Goal: Task Accomplishment & Management: Manage account settings

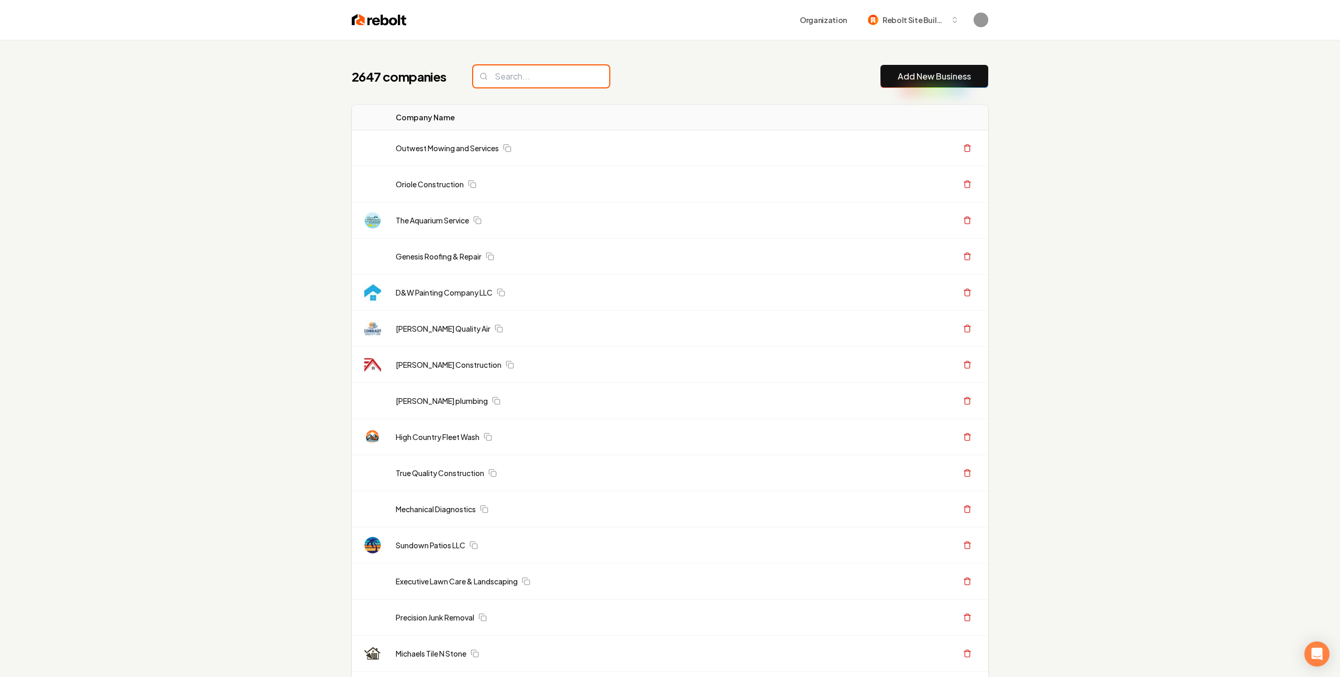
click at [499, 82] on input "search" at bounding box center [541, 76] width 136 height 22
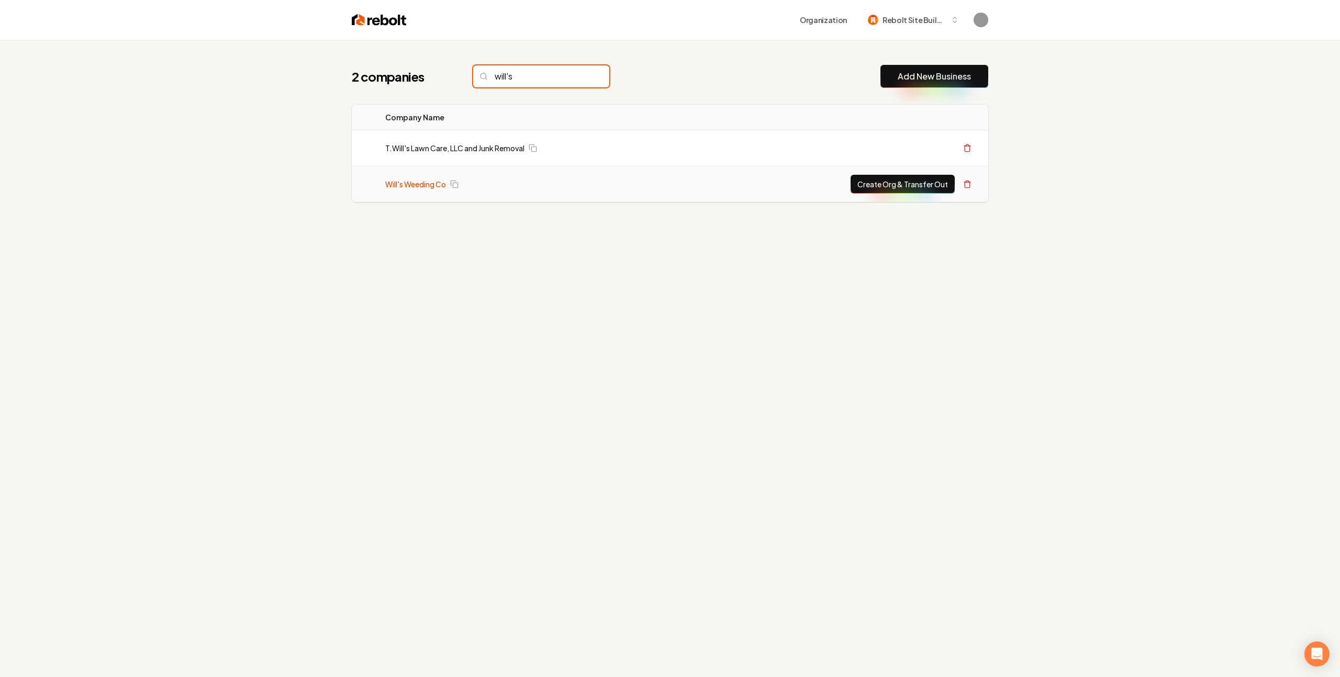
type input "will's"
click at [418, 184] on link "Will's Weeding Co" at bounding box center [415, 184] width 61 height 10
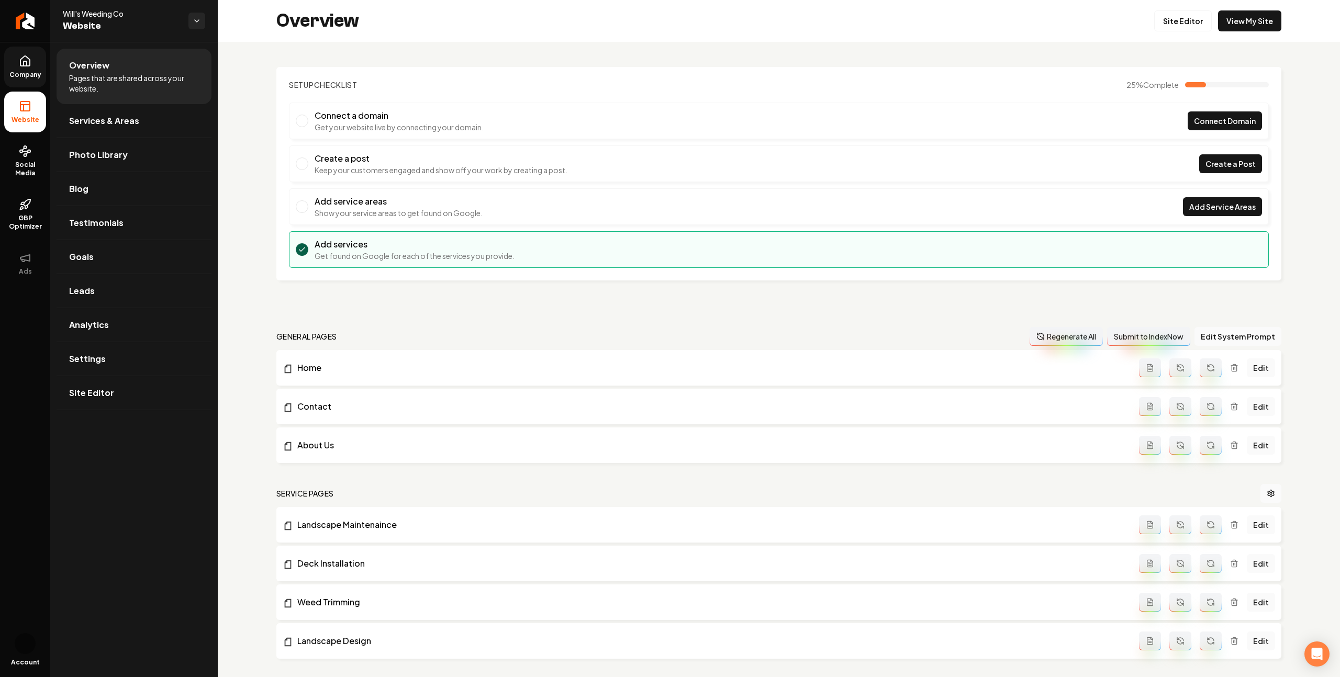
click at [32, 72] on span "Company" at bounding box center [25, 75] width 40 height 8
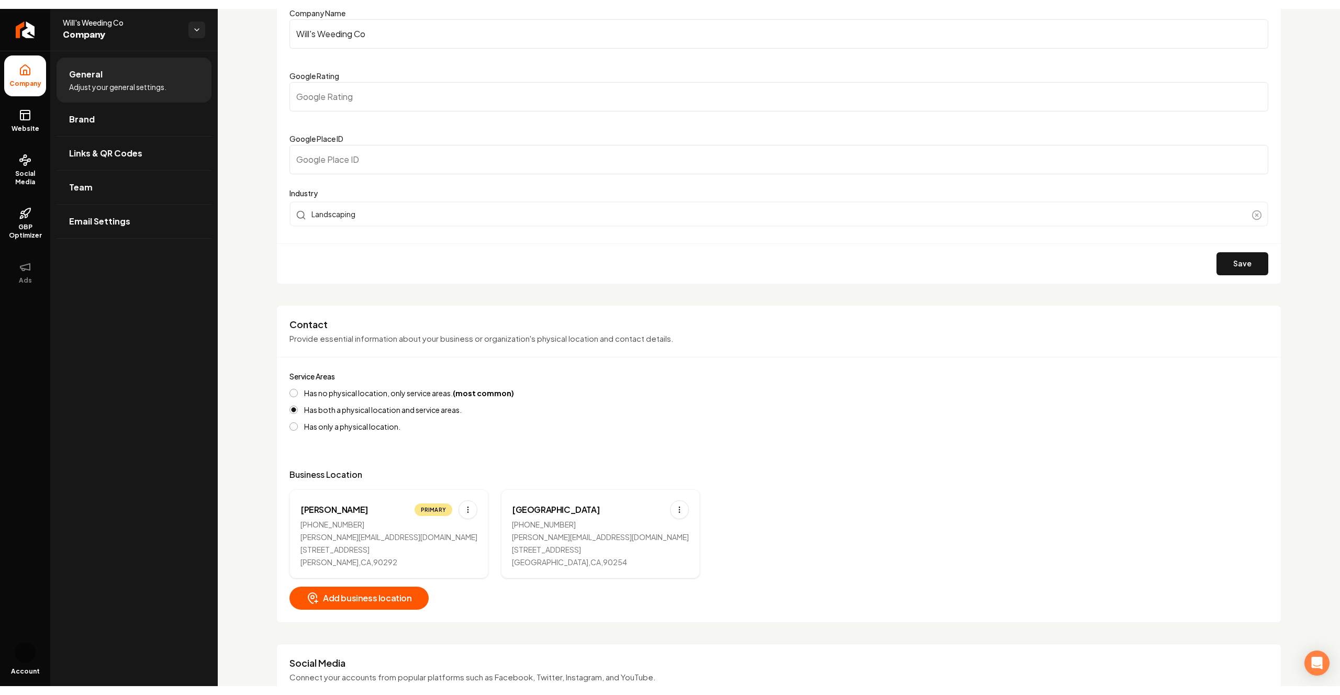
scroll to position [149, 0]
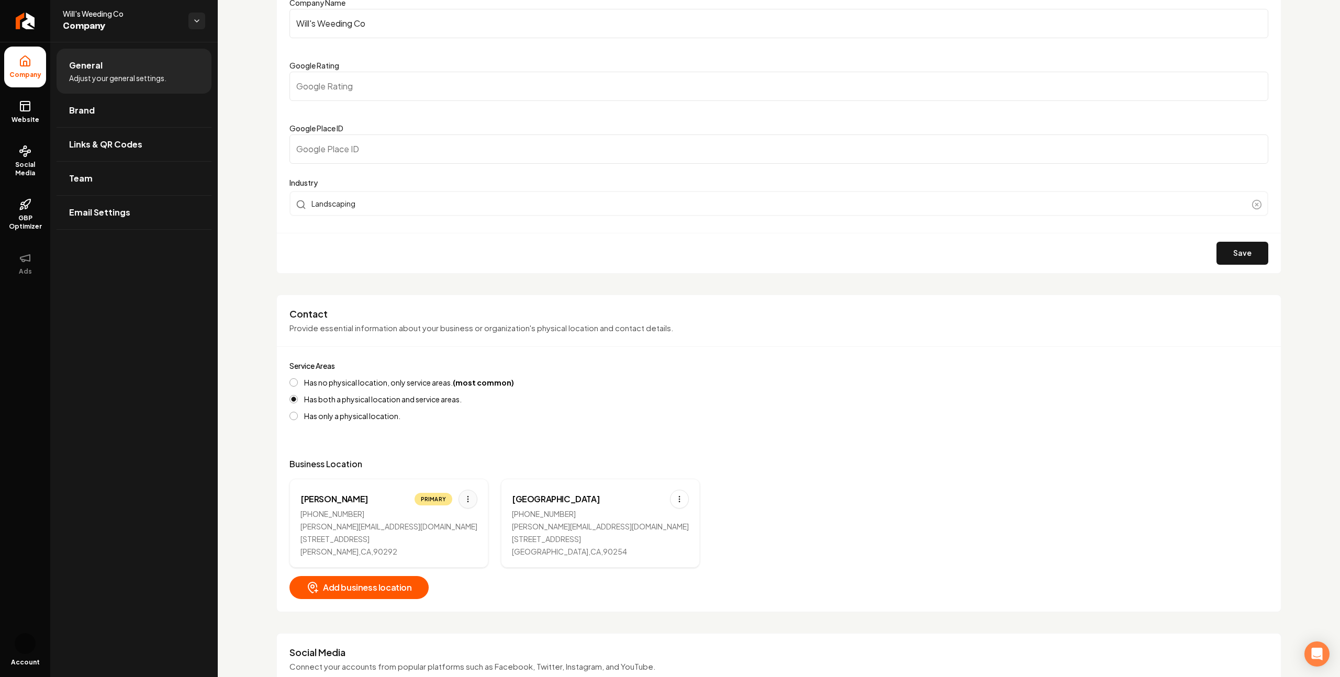
click at [437, 499] on html "Company Website Social Media GBP Optimizer Ads Account Will's Weeding Co Compan…" at bounding box center [670, 338] width 1340 height 677
click at [417, 514] on div "Edit" at bounding box center [404, 521] width 79 height 17
select select "**"
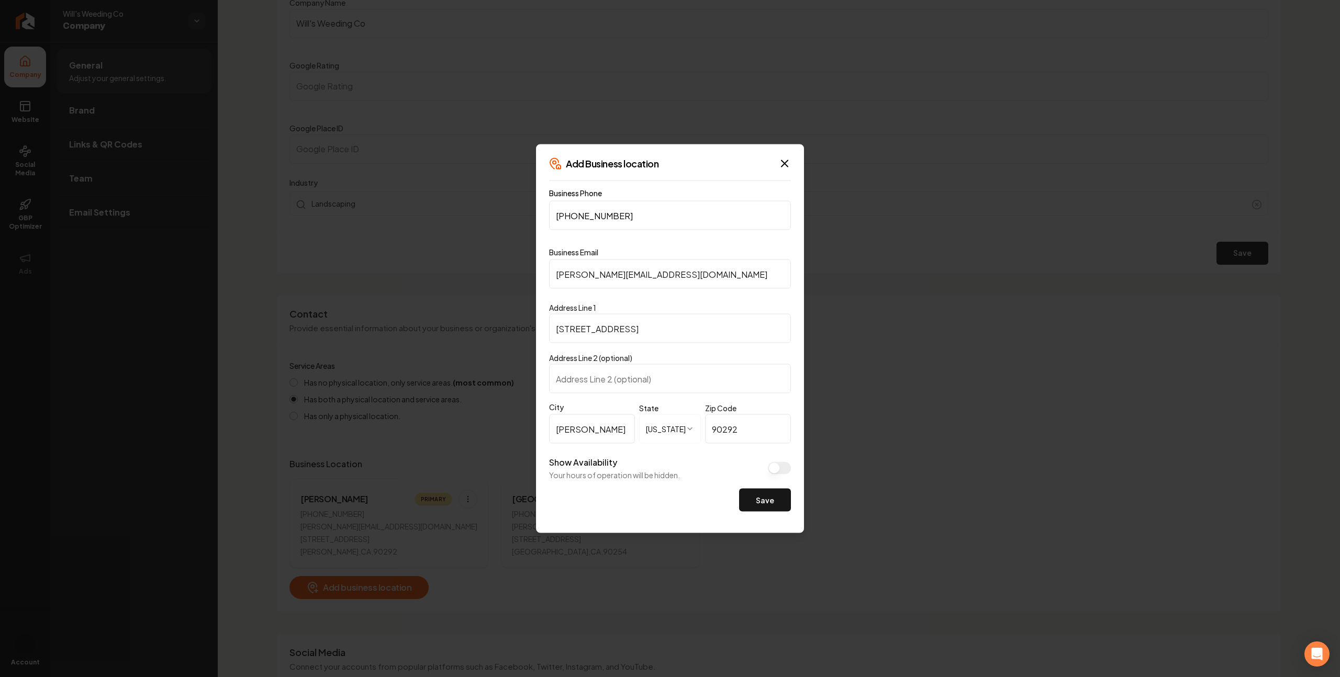
click at [570, 331] on input "[STREET_ADDRESS]" at bounding box center [670, 328] width 242 height 29
type input "[STREET_ADDRESS]"
click at [756, 496] on button "Save" at bounding box center [765, 500] width 52 height 23
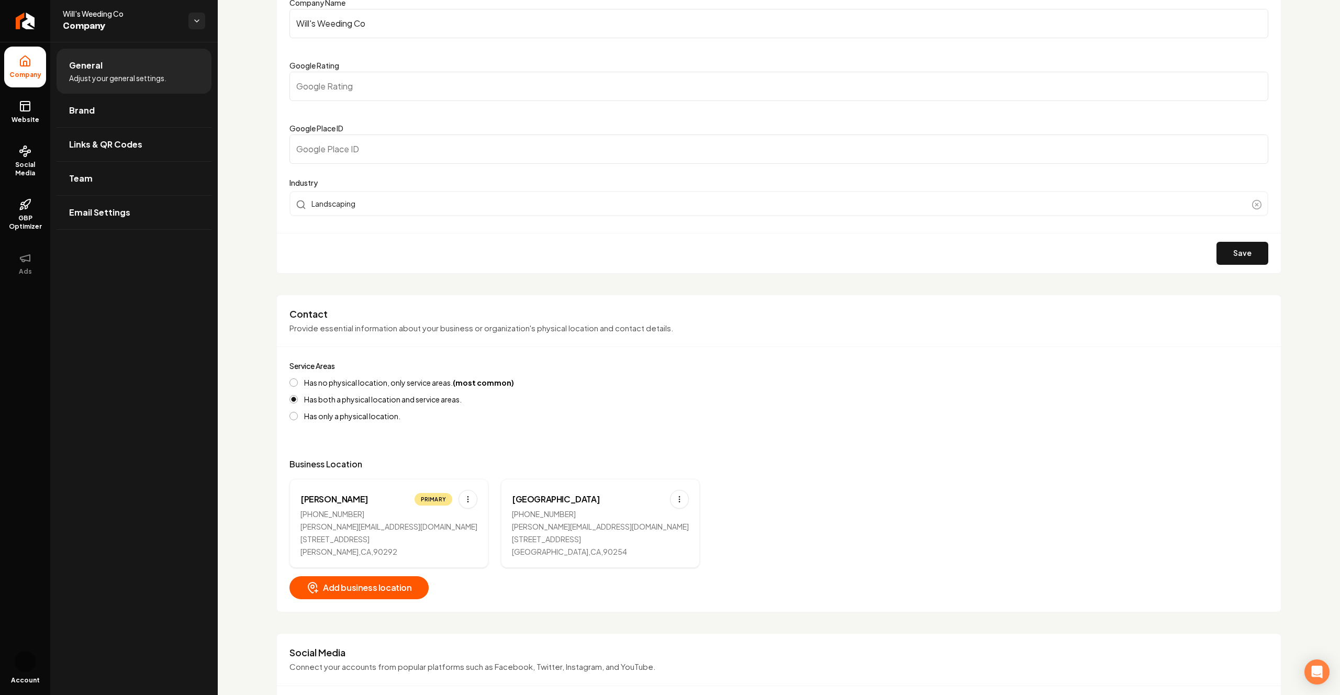
click at [431, 497] on html "Company Website Social Media GBP Optimizer Ads Account Will's Weeding Co Compan…" at bounding box center [670, 347] width 1340 height 695
click at [413, 519] on div "Edit" at bounding box center [404, 521] width 79 height 17
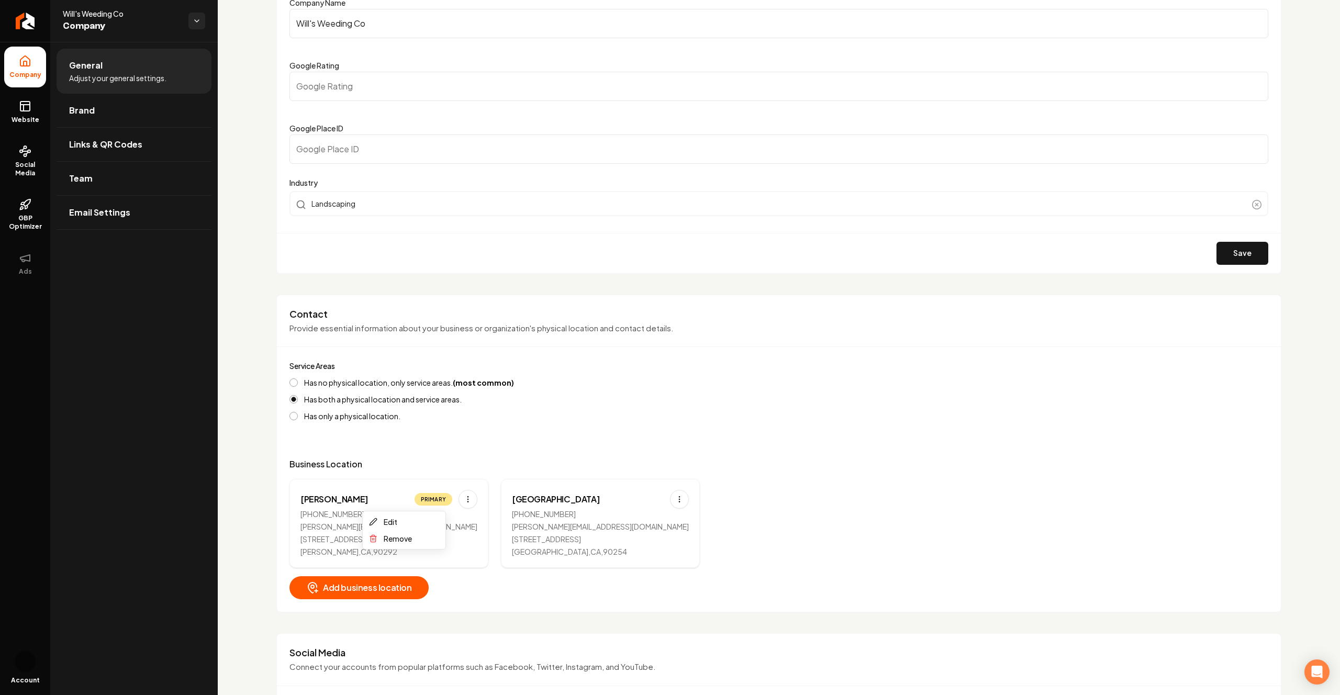
select select "**"
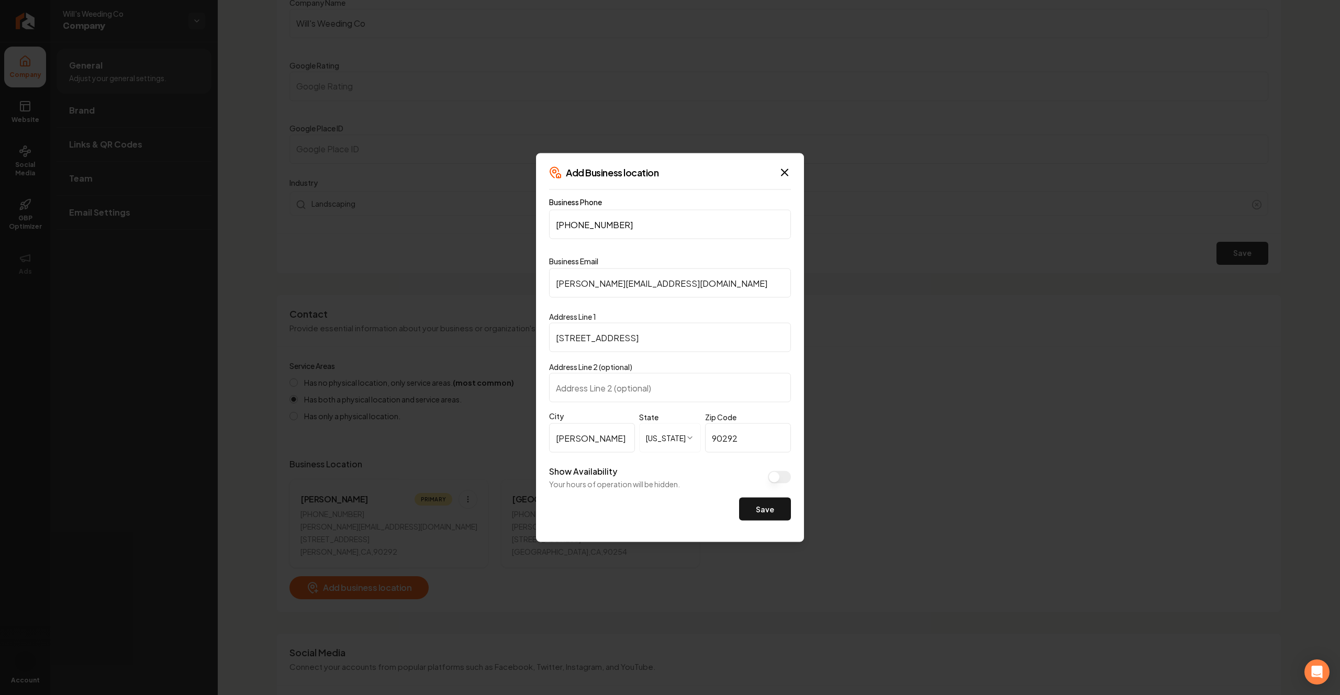
click at [574, 343] on input "[STREET_ADDRESS]" at bounding box center [670, 337] width 242 height 29
click at [574, 340] on input "[STREET_ADDRESS]" at bounding box center [670, 337] width 242 height 29
type input "[STREET_ADDRESS]"
click at [754, 499] on button "Save" at bounding box center [765, 509] width 52 height 23
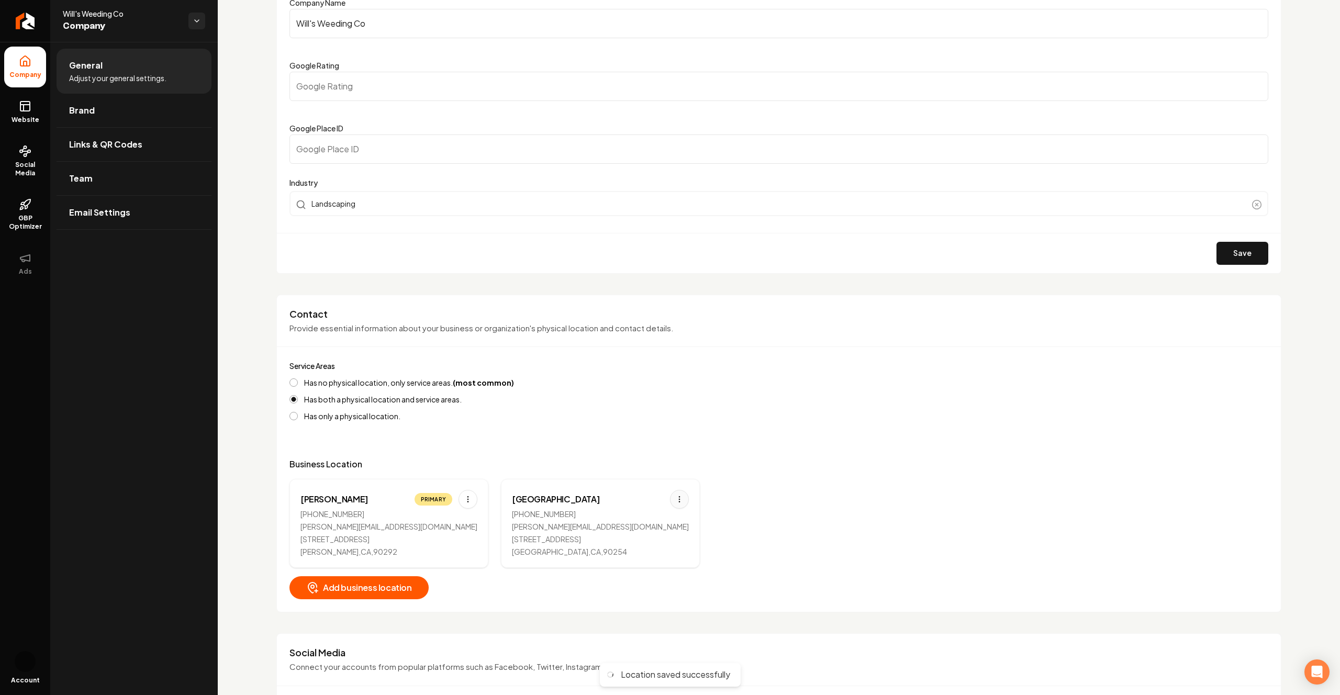
click at [614, 499] on html "Company Website Social Media GBP Optimizer Ads Account Will's Weeding Co Compan…" at bounding box center [670, 347] width 1340 height 695
click at [589, 538] on div "Remove" at bounding box center [578, 538] width 28 height 13
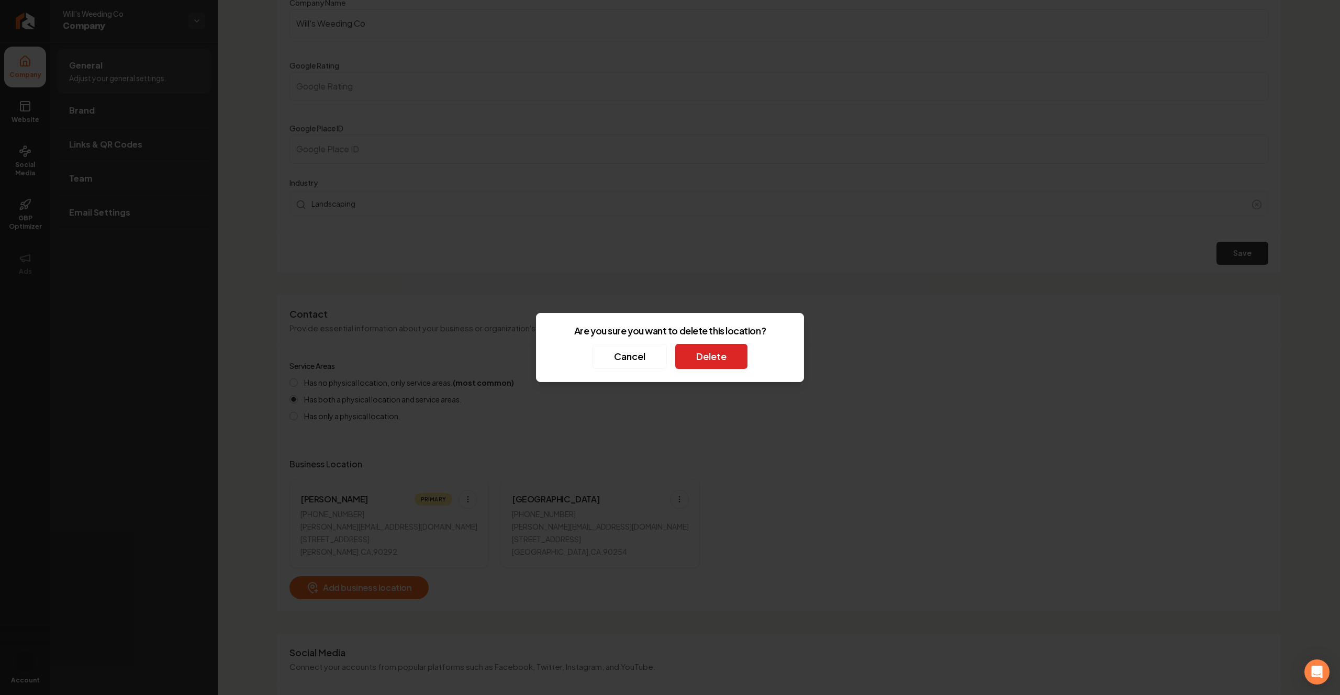
click at [720, 355] on button "Delete" at bounding box center [711, 356] width 72 height 25
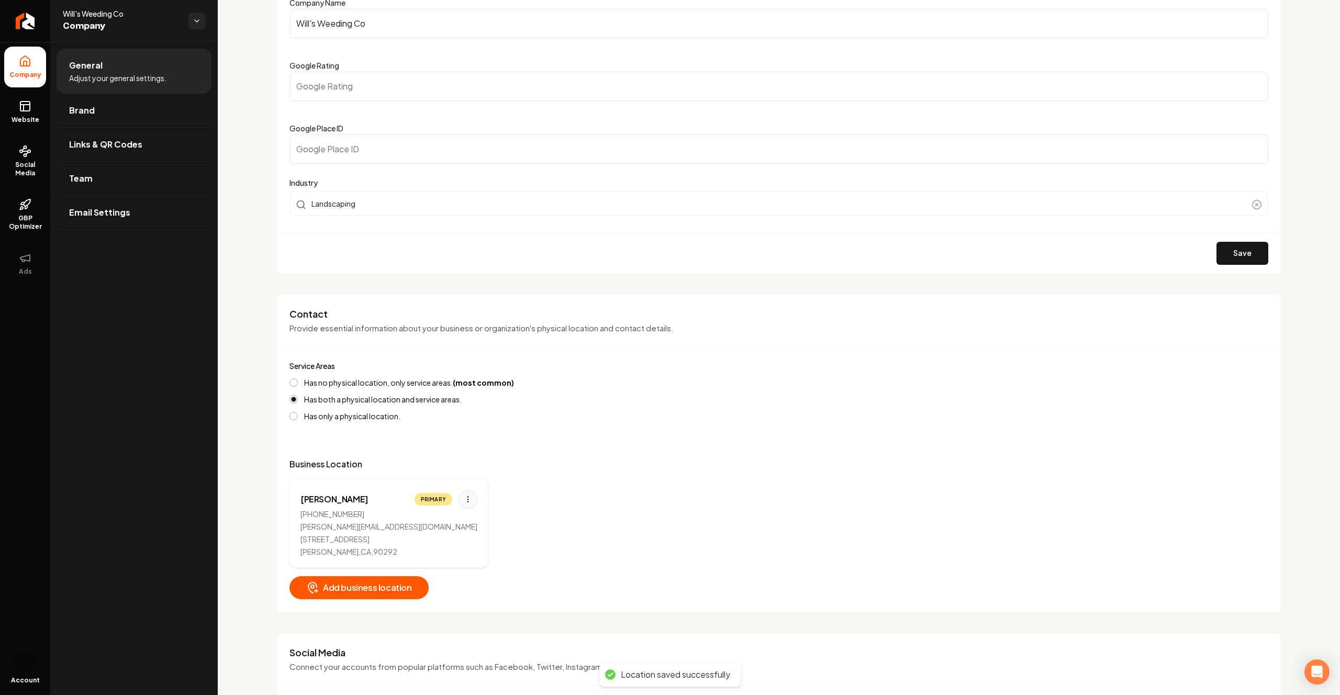
click at [442, 499] on html "Company Website Social Media GBP Optimizer Ads Account Will's Weeding Co Compan…" at bounding box center [670, 347] width 1340 height 695
click at [418, 518] on div "Edit" at bounding box center [404, 521] width 79 height 17
select select "**"
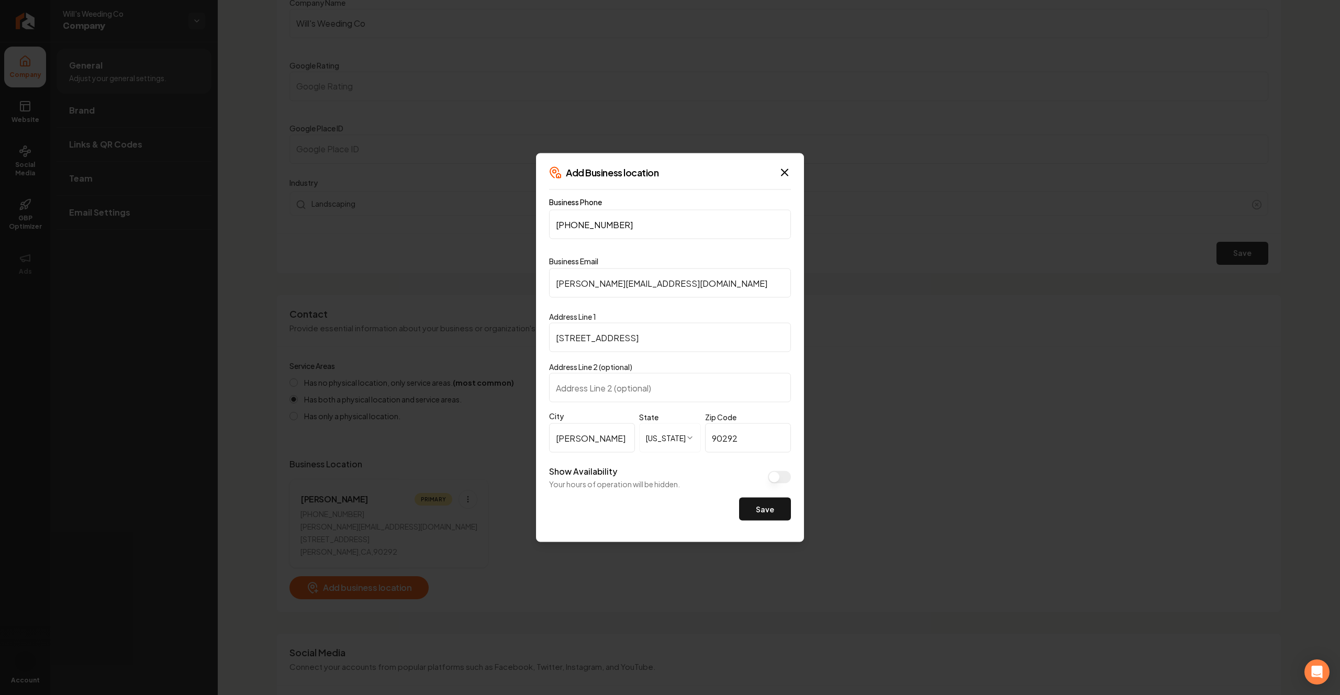
click at [574, 339] on input "[STREET_ADDRESS]" at bounding box center [670, 337] width 242 height 29
type input "[STREET_ADDRESS]"
click at [767, 504] on button "Save" at bounding box center [765, 509] width 52 height 23
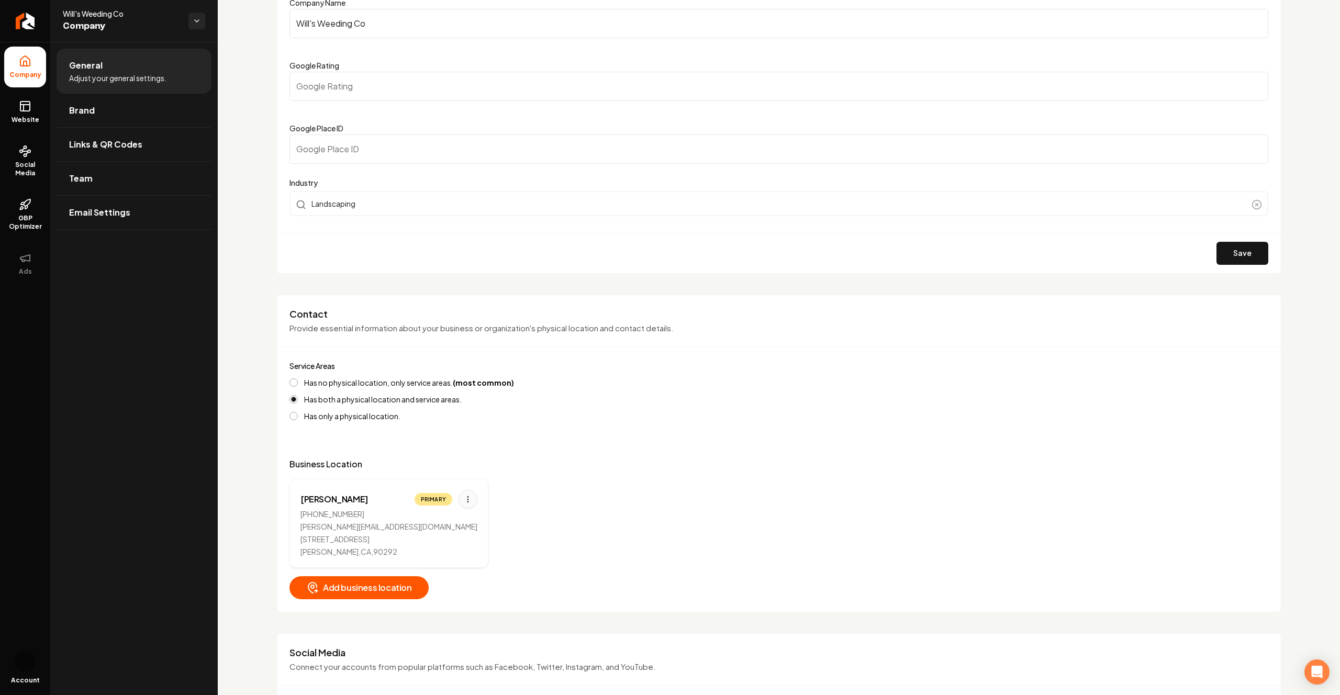
click at [432, 494] on html "Company Website Social Media GBP Optimizer Ads Account Will's Weeding Co Compan…" at bounding box center [670, 347] width 1340 height 695
click at [406, 511] on div "Edit" at bounding box center [404, 522] width 84 height 22
click at [399, 518] on div "Edit" at bounding box center [404, 521] width 79 height 17
select select "**"
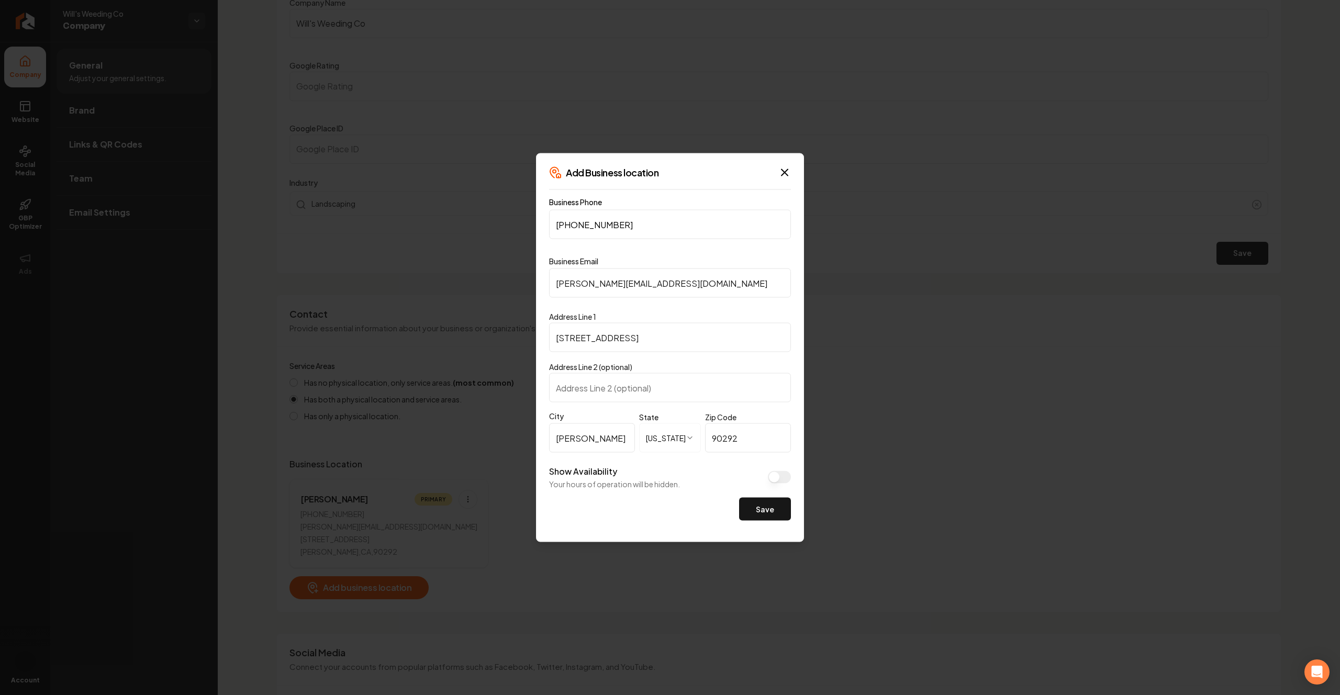
drag, startPoint x: 573, startPoint y: 340, endPoint x: 538, endPoint y: 340, distance: 34.5
click at [538, 340] on div "**********" at bounding box center [670, 347] width 268 height 389
type input "1 [GEOGRAPHIC_DATA]"
click at [770, 515] on button "Save" at bounding box center [765, 509] width 52 height 23
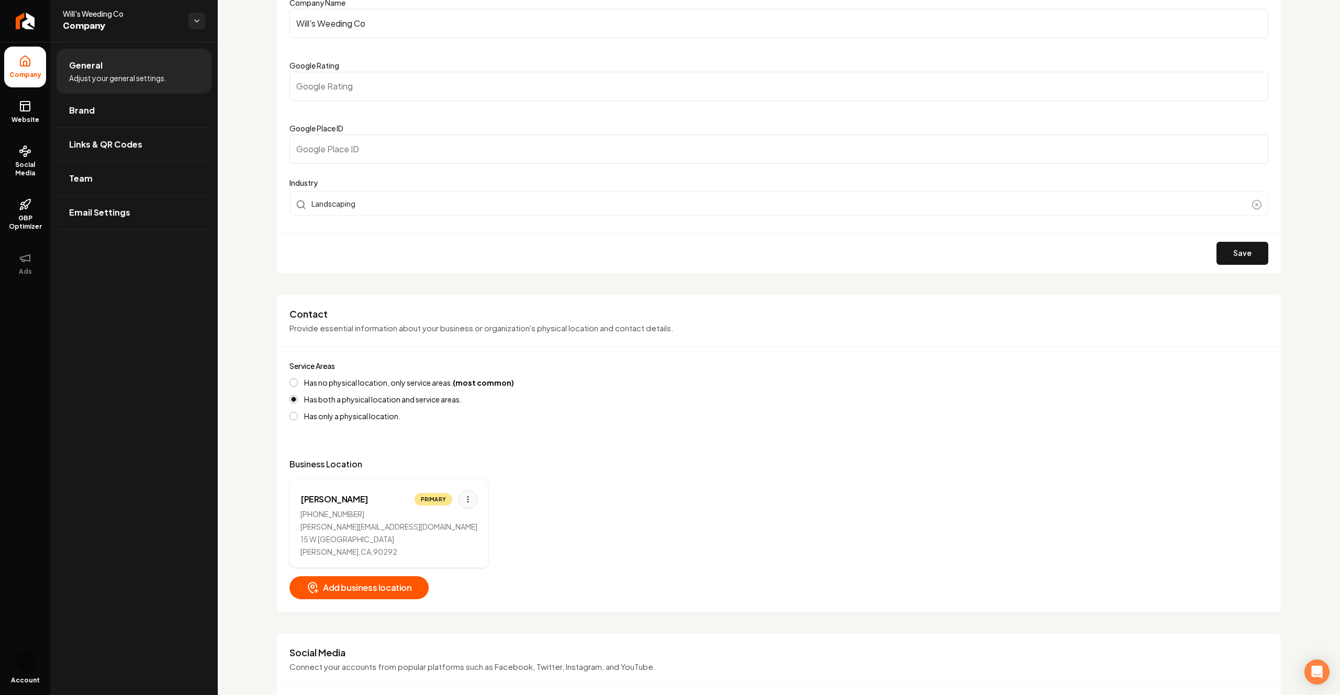
click at [441, 499] on html "Company Website Social Media GBP Optimizer Ads Account Will's Weeding Co Compan…" at bounding box center [670, 347] width 1340 height 695
click at [425, 520] on div "Edit" at bounding box center [404, 521] width 79 height 17
select select "**"
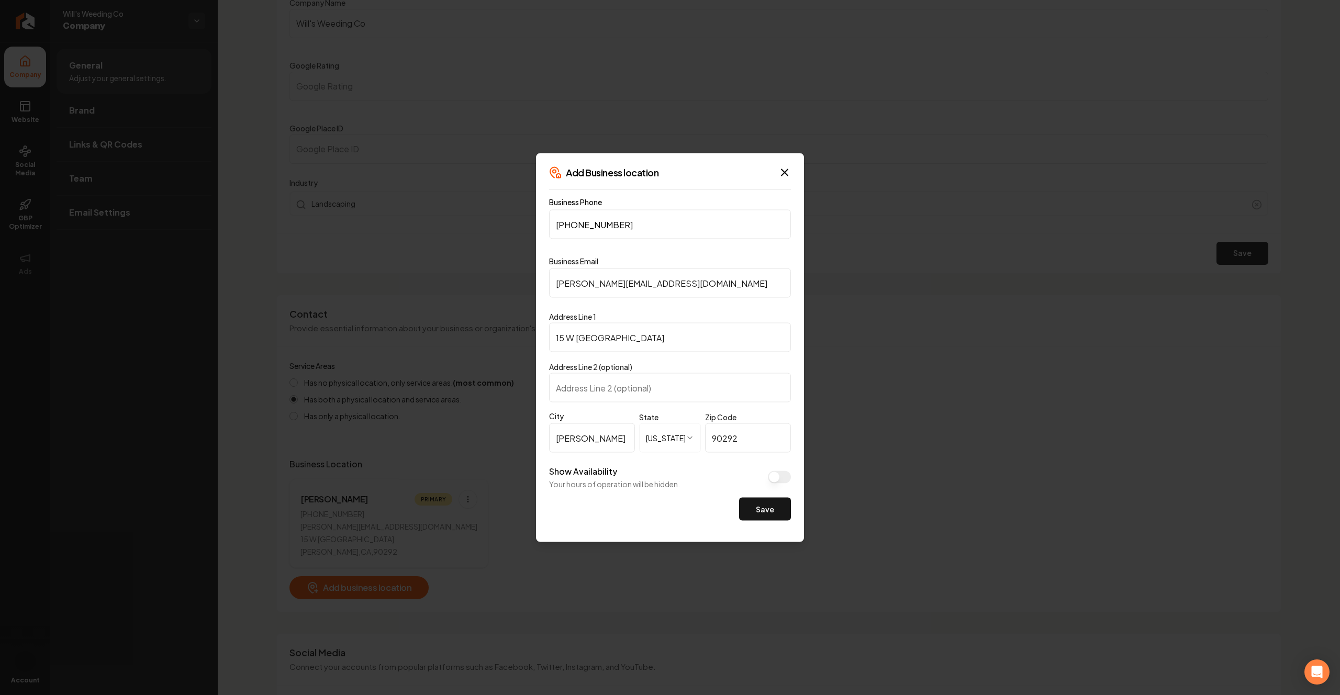
drag, startPoint x: 573, startPoint y: 339, endPoint x: 543, endPoint y: 339, distance: 29.8
click at [543, 339] on div "**********" at bounding box center [670, 347] width 268 height 389
type input "1 [GEOGRAPHIC_DATA]"
click at [755, 499] on button "Save" at bounding box center [765, 509] width 52 height 23
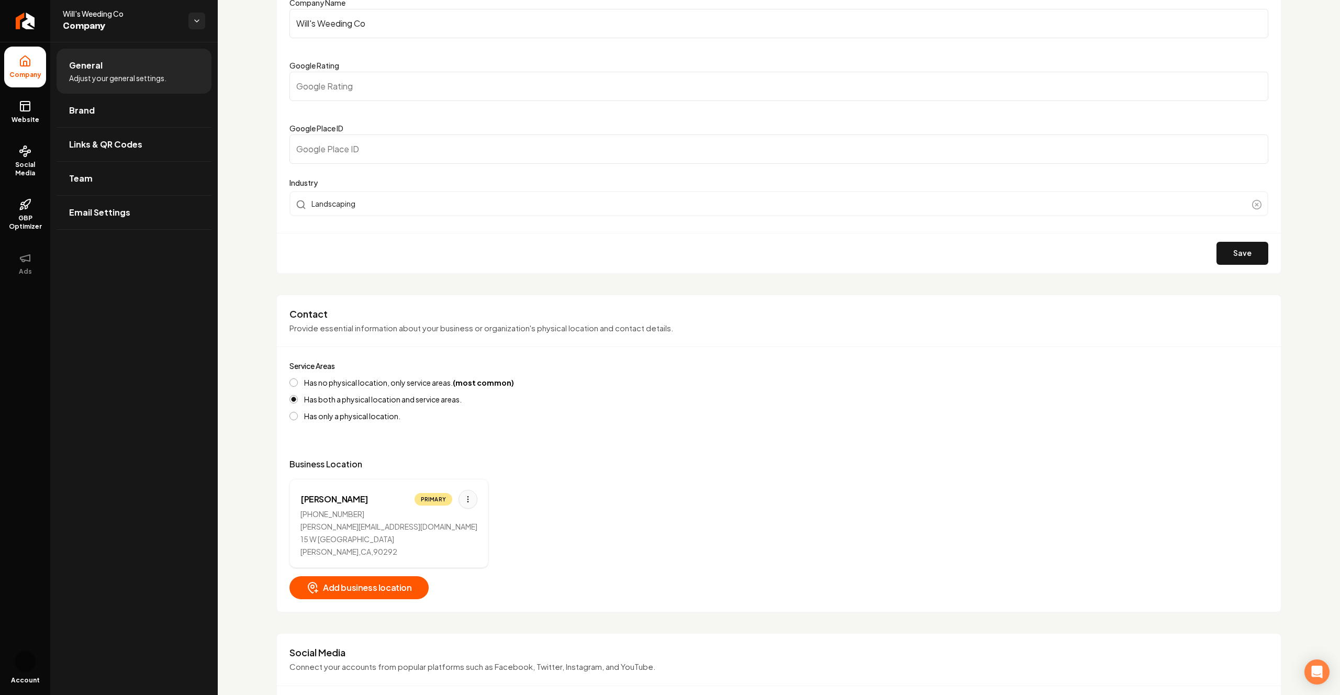
click at [437, 498] on html "Company Website Social Media GBP Optimizer Ads Account Will's Weeding Co Compan…" at bounding box center [670, 347] width 1340 height 695
click at [421, 518] on div "Edit" at bounding box center [404, 521] width 79 height 17
select select "**"
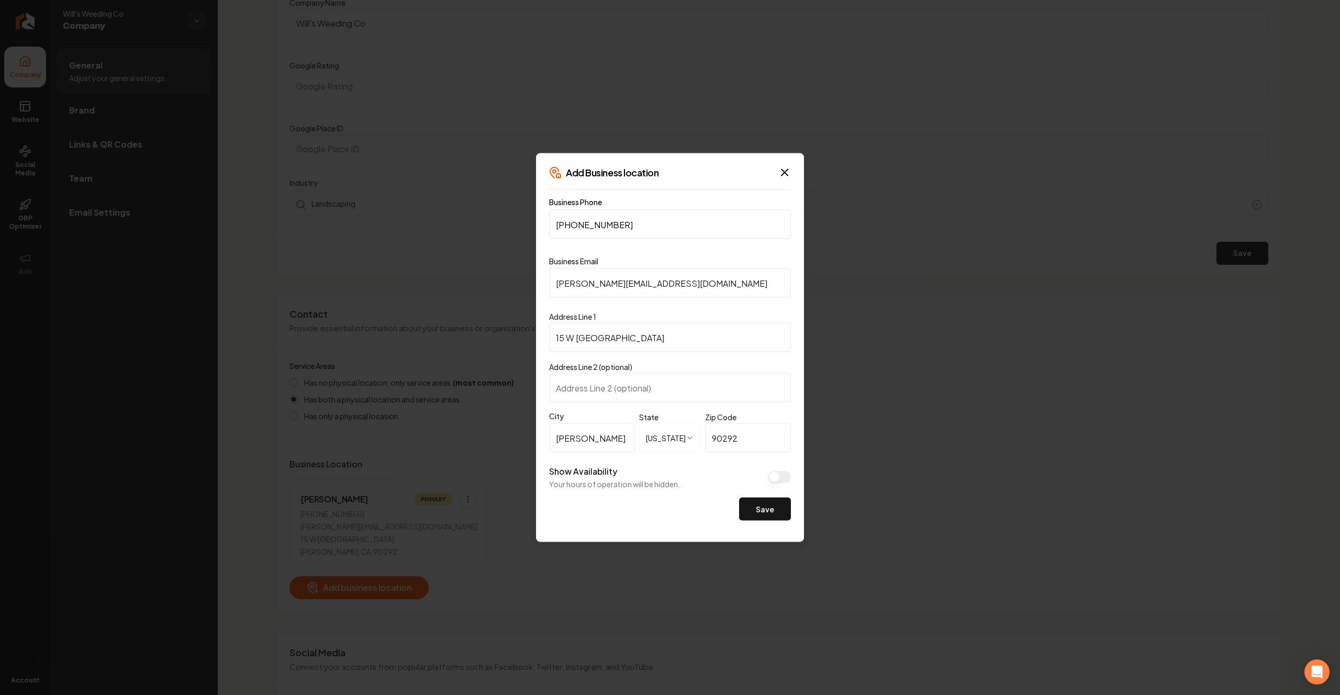
drag, startPoint x: 627, startPoint y: 336, endPoint x: 486, endPoint y: 339, distance: 141.3
click at [486, 339] on body "Company Website Social Media GBP Optimizer Ads Account Will's Weeding Co Compan…" at bounding box center [670, 347] width 1340 height 695
type input "[STREET_ADDRESS]"
click at [755, 506] on button "Save" at bounding box center [765, 509] width 52 height 23
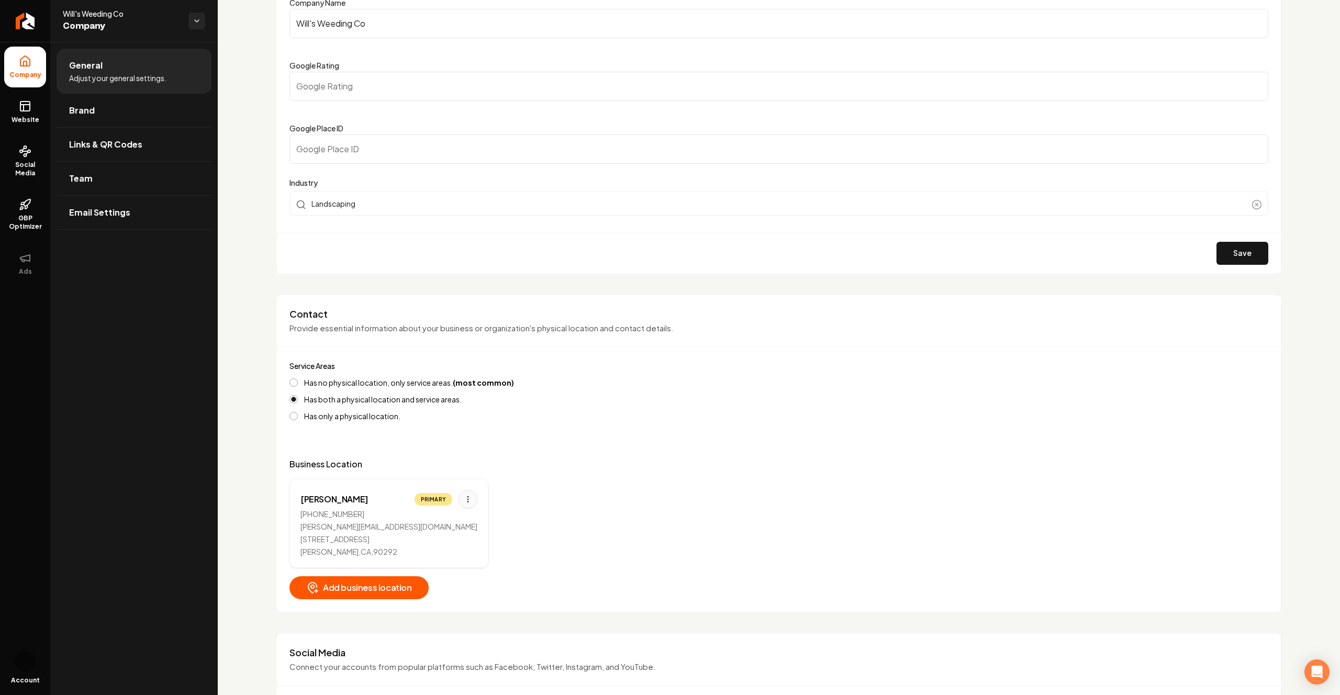
click at [432, 500] on html "Company Website Social Media GBP Optimizer Ads Account Will's Weeding Co Compan…" at bounding box center [670, 347] width 1340 height 695
click at [419, 527] on div "Edit" at bounding box center [404, 521] width 79 height 17
select select "**"
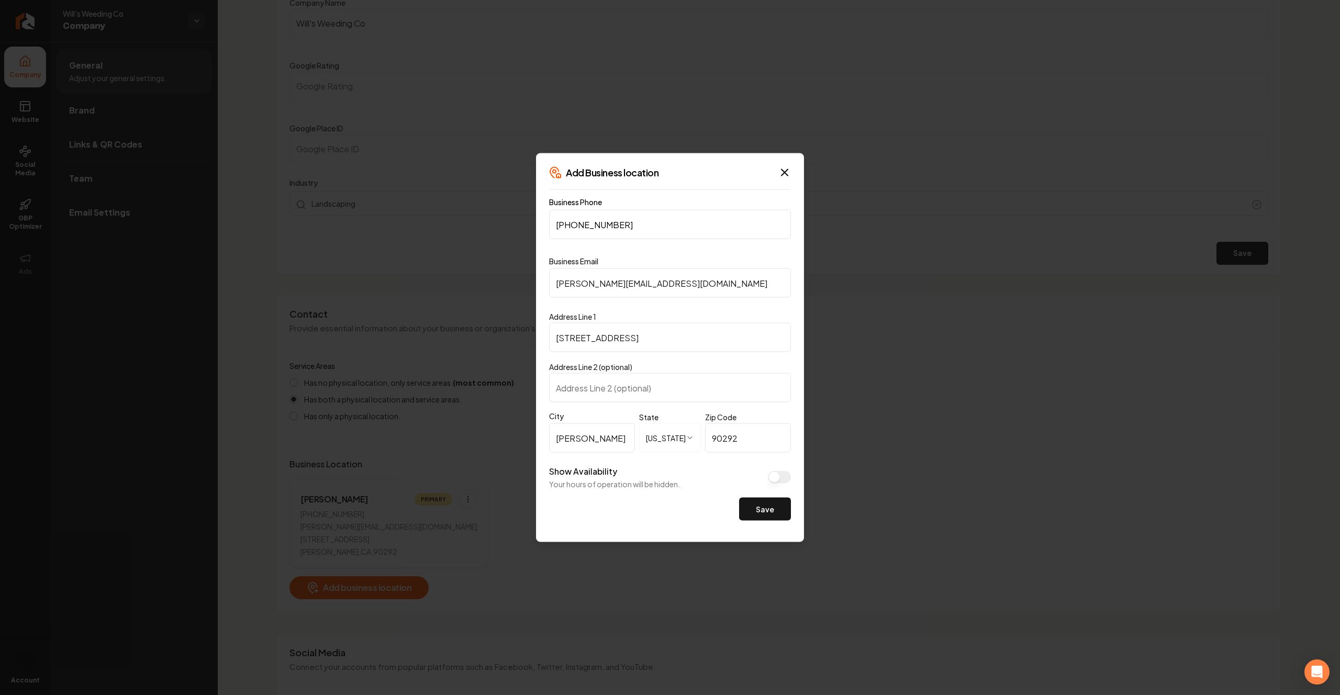
drag, startPoint x: 574, startPoint y: 342, endPoint x: 538, endPoint y: 342, distance: 35.6
click at [538, 342] on div "**********" at bounding box center [670, 347] width 268 height 389
type input "1 [GEOGRAPHIC_DATA]"
click at [765, 515] on button "Save" at bounding box center [765, 509] width 52 height 23
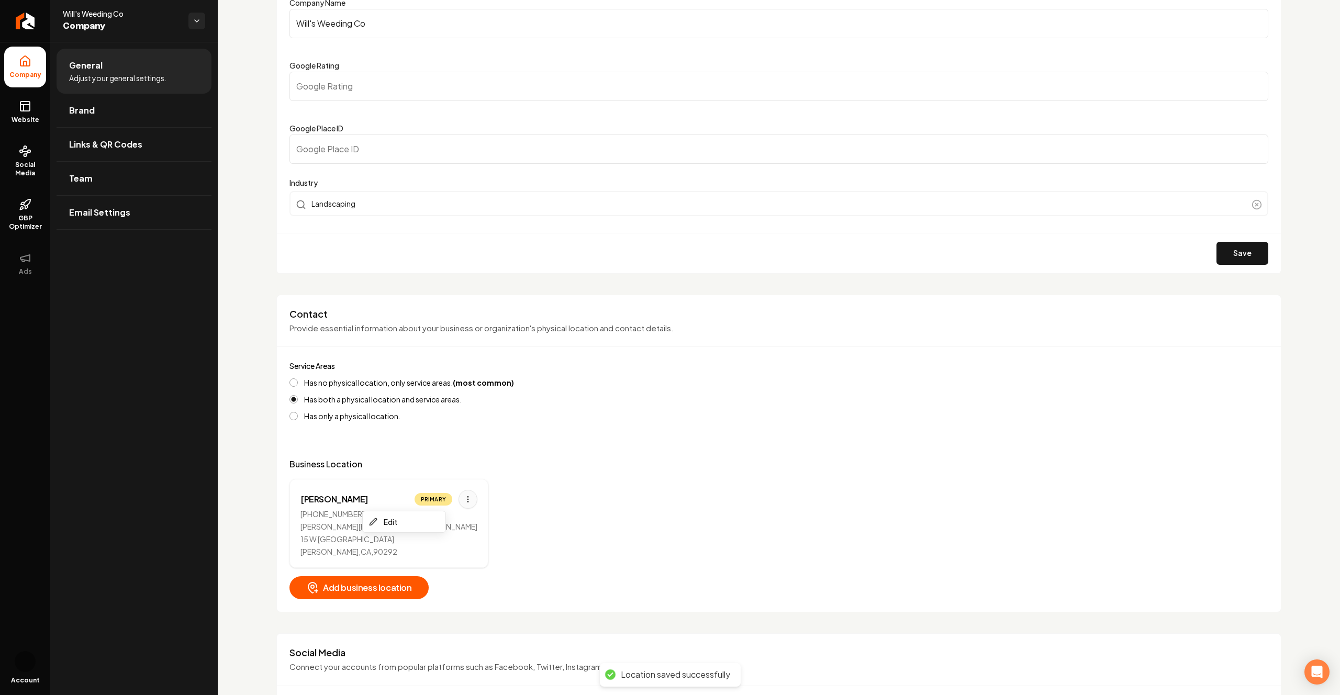
click at [437, 500] on html "Company Website Social Media GBP Optimizer Ads Account Will's Weeding Co Compan…" at bounding box center [670, 347] width 1340 height 695
click at [424, 522] on div "Edit" at bounding box center [404, 521] width 79 height 17
select select "**"
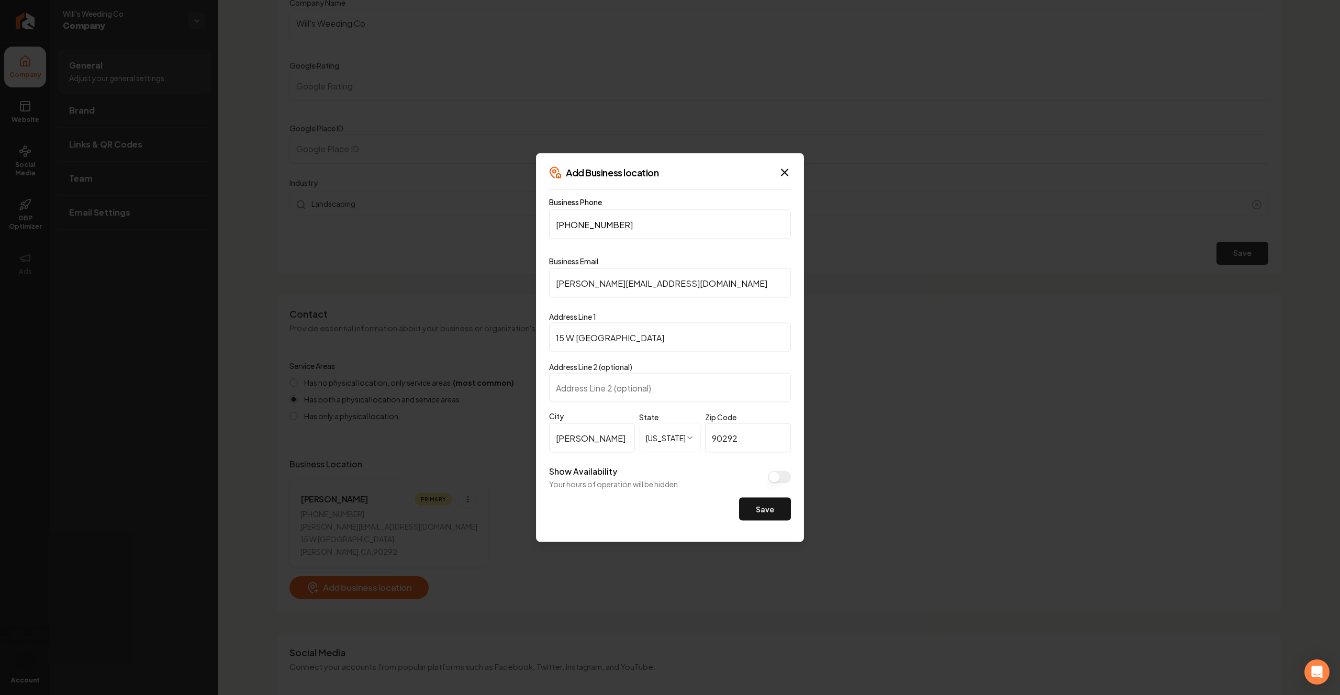
click at [637, 344] on input "15 W [GEOGRAPHIC_DATA]" at bounding box center [670, 337] width 242 height 29
type input "[STREET_ADDRESS][PERSON_NAME]"
type input "Saint [PERSON_NAME]"
select select "**"
click at [740, 439] on input "90292" at bounding box center [748, 437] width 86 height 29
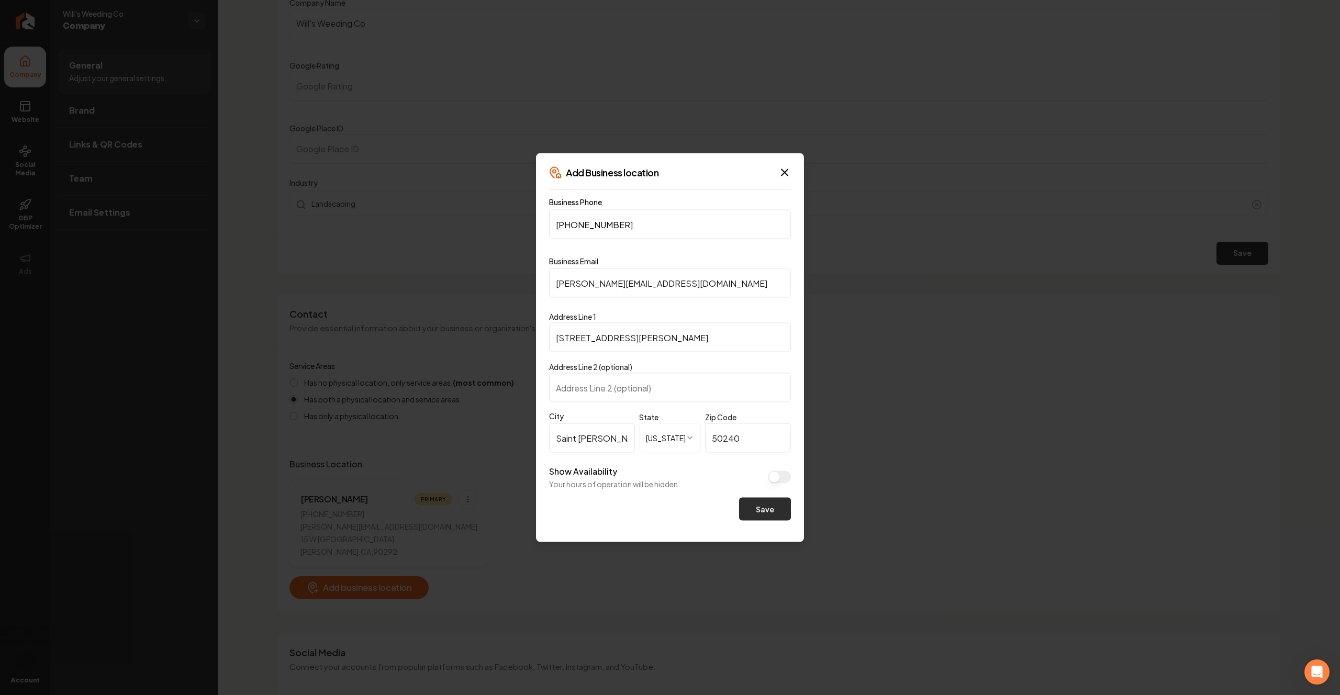
type input "50240"
click at [764, 516] on button "Save" at bounding box center [765, 509] width 52 height 23
click at [764, 516] on div "Save" at bounding box center [670, 509] width 242 height 23
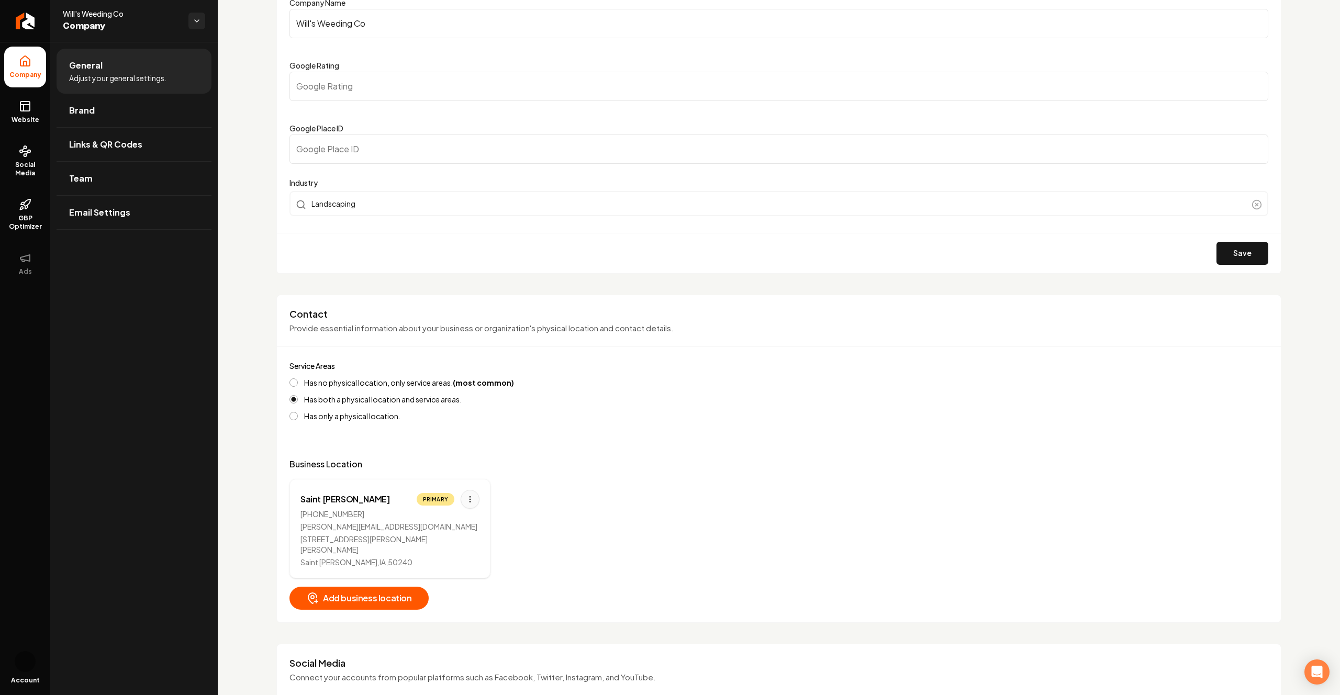
click at [435, 502] on html "Company Website Social Media GBP Optimizer Ads Account Will's Weeding Co Compan…" at bounding box center [670, 347] width 1340 height 695
click at [407, 523] on div "Edit" at bounding box center [404, 521] width 79 height 17
select select "**"
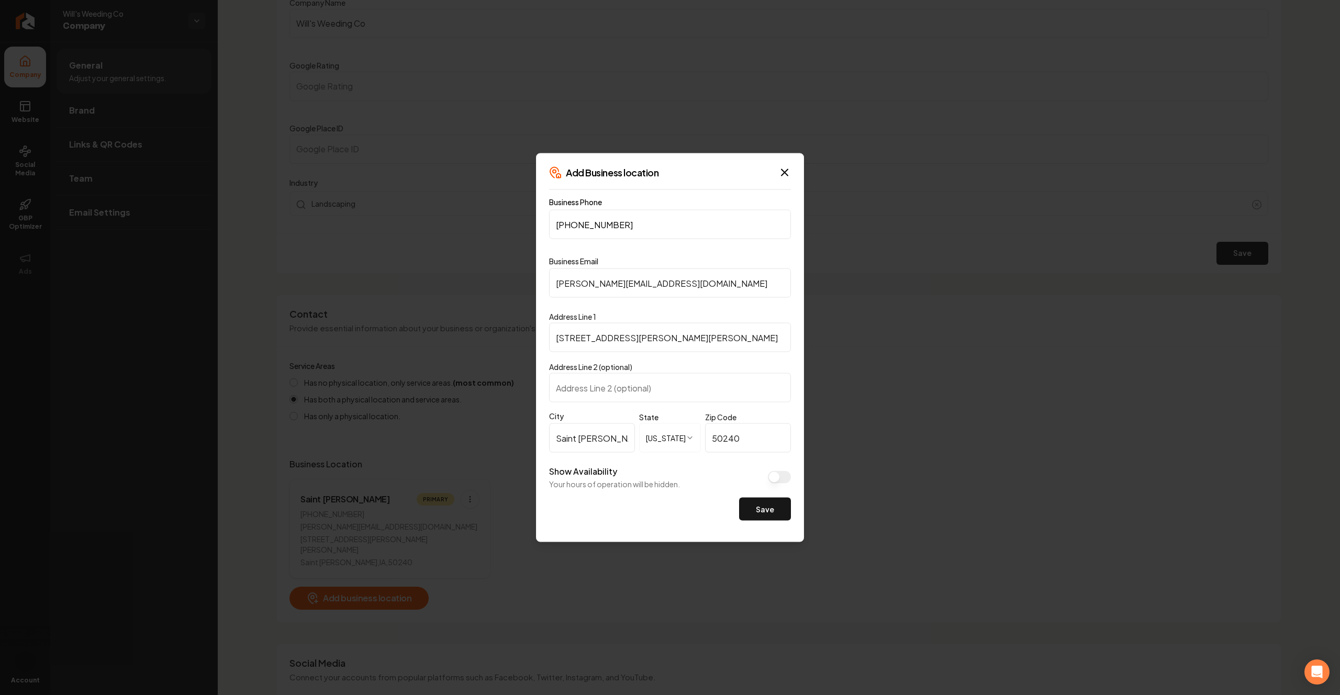
click at [599, 438] on input "Saint [PERSON_NAME]" at bounding box center [592, 437] width 86 height 29
click at [599, 527] on div "Save" at bounding box center [670, 509] width 242 height 40
click at [718, 335] on input "[STREET_ADDRESS][PERSON_NAME][PERSON_NAME]" at bounding box center [670, 337] width 242 height 29
click at [721, 364] on div "Address Line 2 (optional)" at bounding box center [670, 382] width 242 height 42
click at [613, 441] on input "Saint [PERSON_NAME]" at bounding box center [592, 437] width 86 height 29
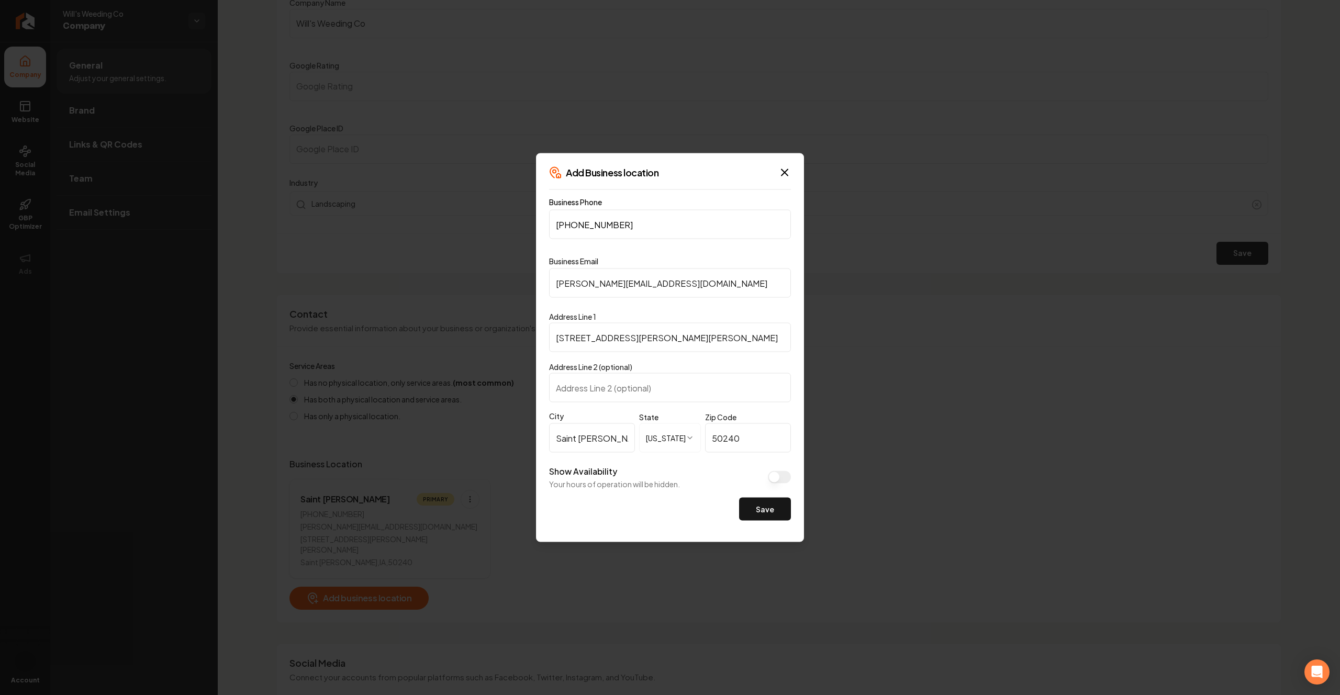
drag, startPoint x: 728, startPoint y: 341, endPoint x: 618, endPoint y: 336, distance: 110.0
click at [618, 336] on input "[STREET_ADDRESS][PERSON_NAME][PERSON_NAME]" at bounding box center [670, 337] width 242 height 29
type input "[STREET_ADDRESS][PERSON_NAME]"
click at [729, 308] on form "**********" at bounding box center [670, 363] width 242 height 331
click at [749, 507] on button "Save" at bounding box center [765, 509] width 52 height 23
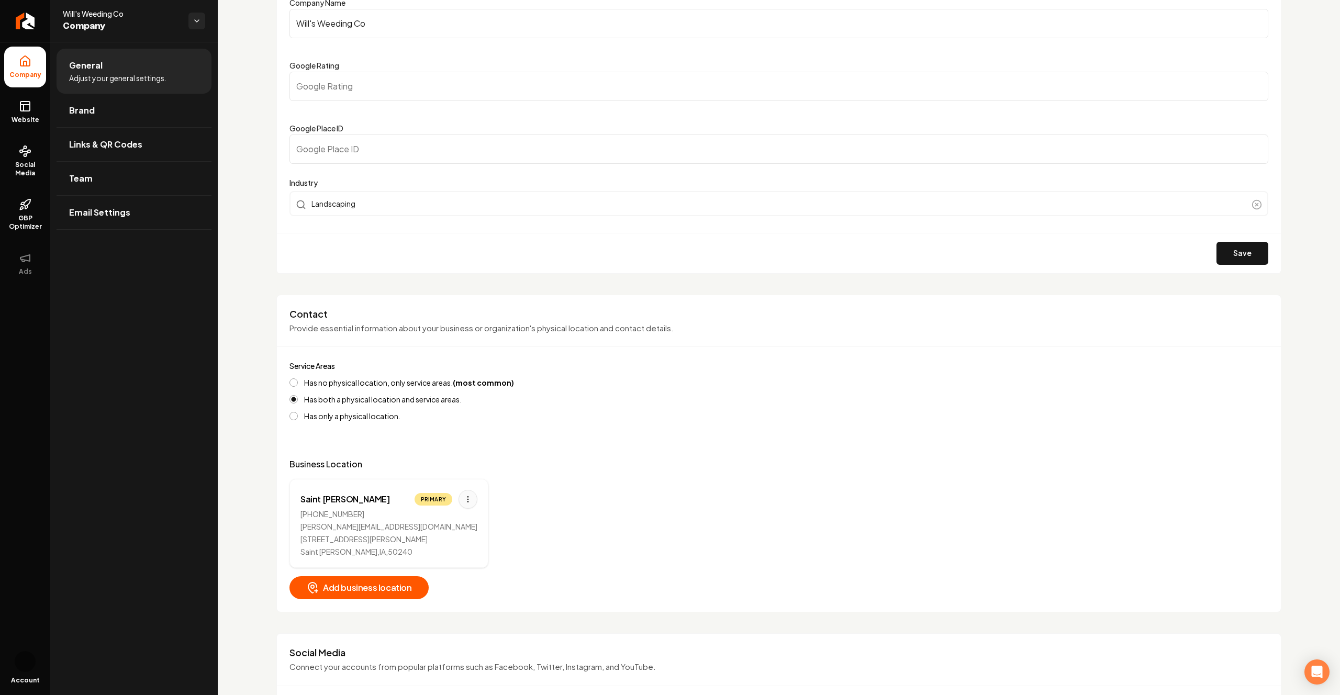
click at [437, 504] on html "Company Website Social Media GBP Optimizer Ads Account Will's Weeding Co Compan…" at bounding box center [670, 347] width 1340 height 695
click at [407, 520] on div "Edit" at bounding box center [404, 521] width 79 height 17
select select "**"
